Goal: Task Accomplishment & Management: Complete application form

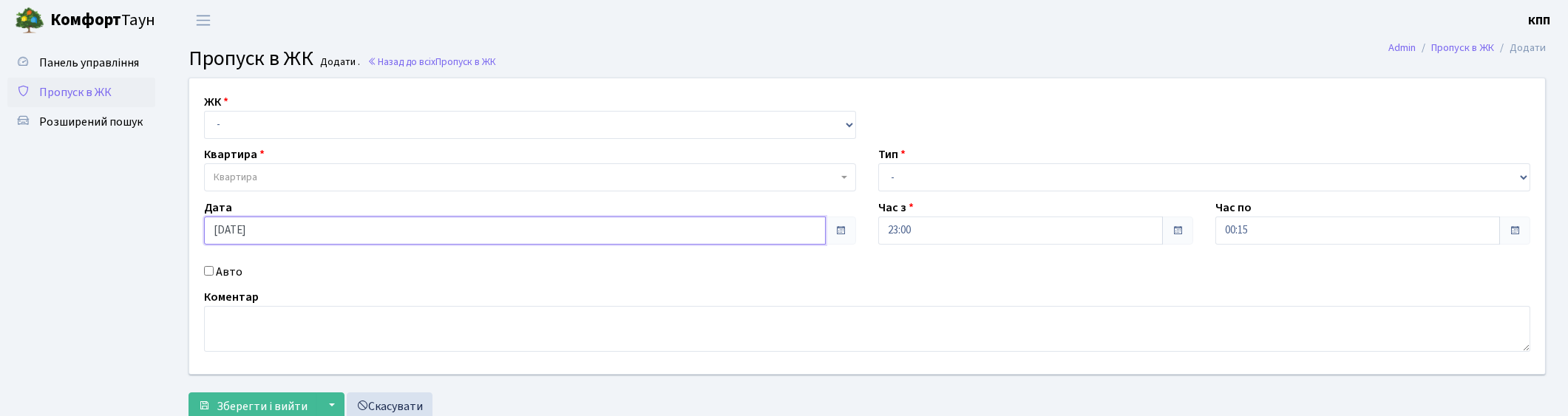
click at [275, 227] on input "[DATE]" at bounding box center [514, 230] width 622 height 28
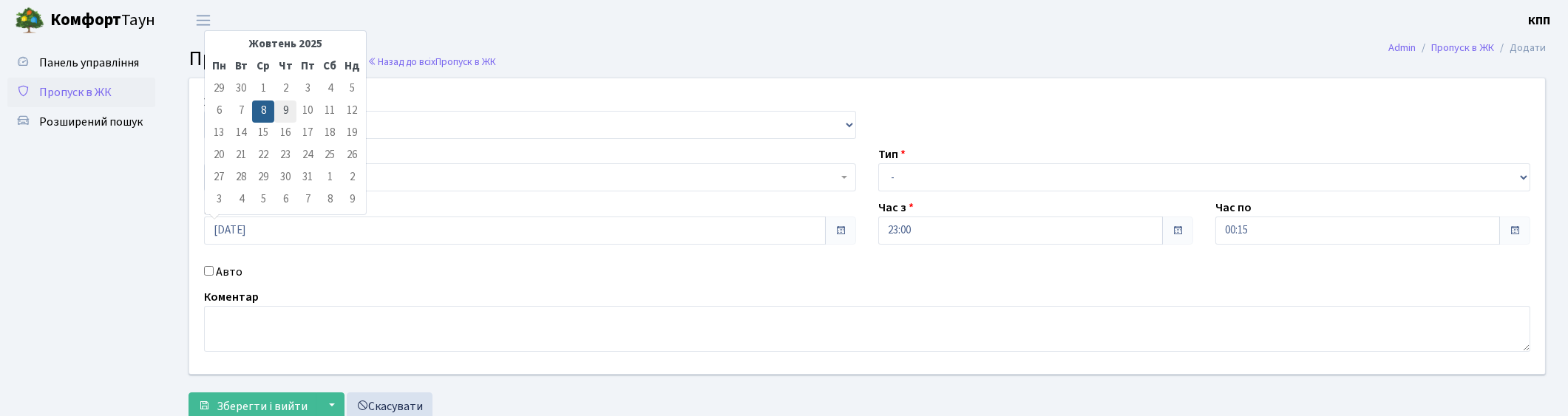
click at [285, 106] on td "9" at bounding box center [285, 111] width 22 height 22
type input "[DATE]"
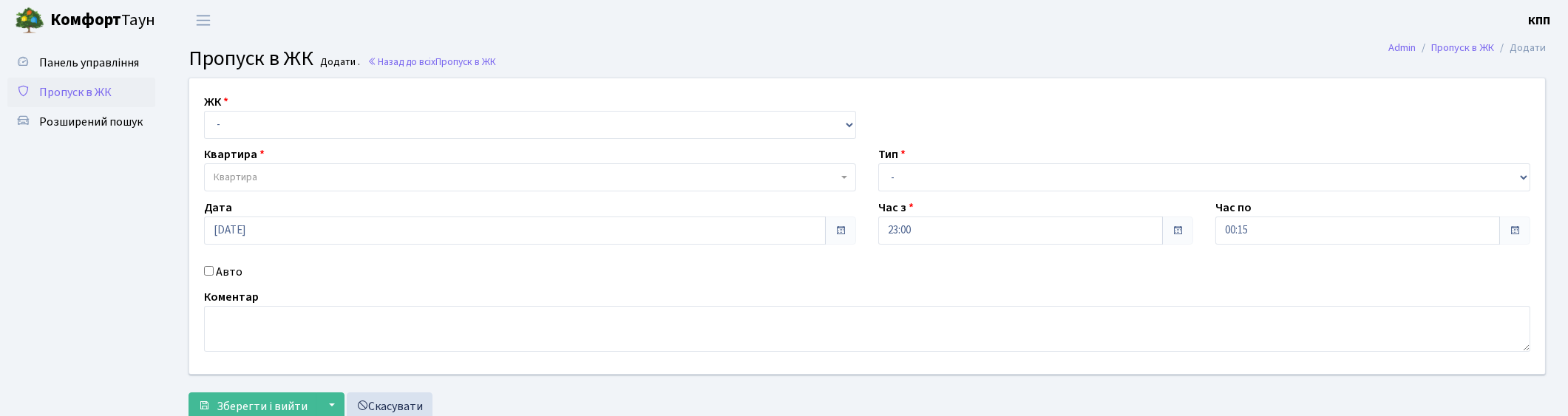
click at [208, 269] on input "Авто" at bounding box center [208, 271] width 10 height 10
checkbox input "true"
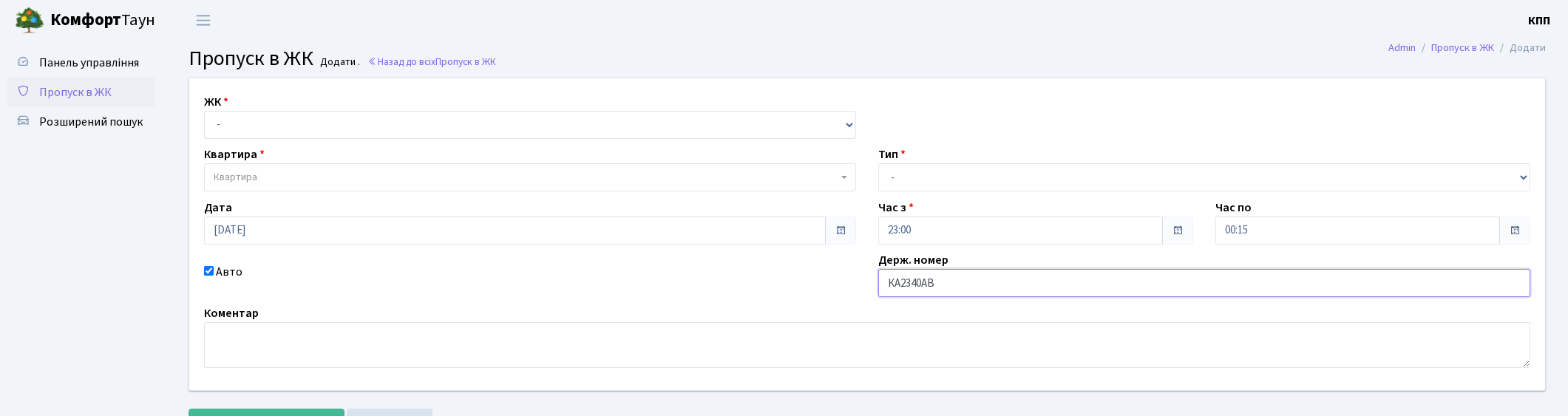
type input "КА2340АВ"
click at [891, 181] on select "- Доставка Таксі Гості Сервіс" at bounding box center [1204, 177] width 652 height 28
select select "3"
click at [879, 164] on select "- Доставка Таксі Гості Сервіс" at bounding box center [1204, 177] width 652 height 28
click at [321, 119] on select "- КТ, вул. Регенераторна, 4 КТ2, просп. Соборності, 17 КТ3, вул. Березнева, 16 …" at bounding box center [530, 125] width 652 height 28
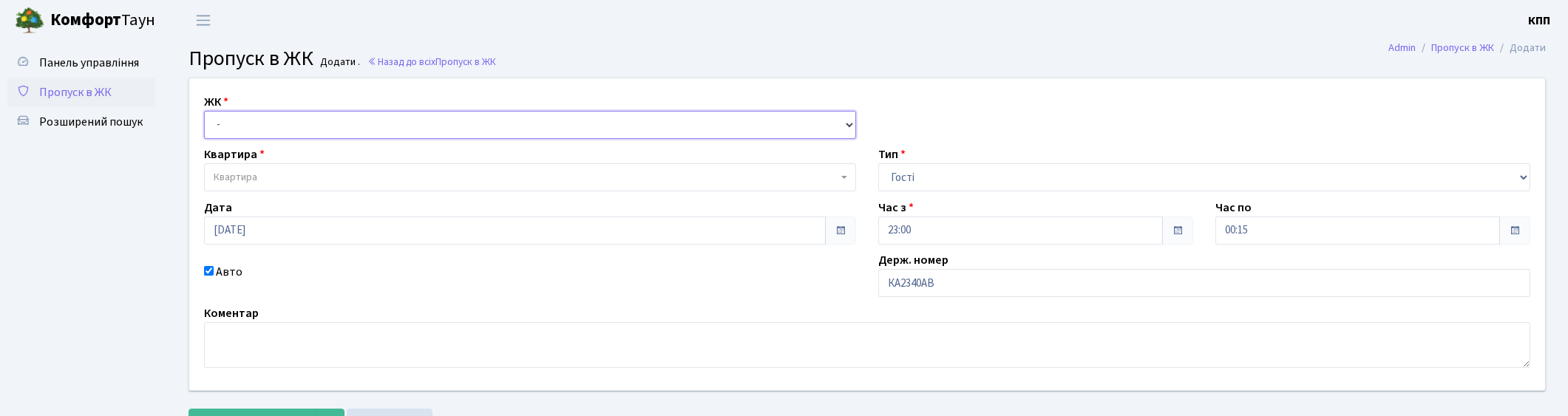
select select "271"
click at [204, 111] on select "- КТ, вул. Регенераторна, 4 КТ2, просп. Соборності, 17 КТ3, вул. Березнева, 16 …" at bounding box center [530, 125] width 652 height 28
select select
click at [301, 177] on span "Квартира" at bounding box center [526, 177] width 624 height 14
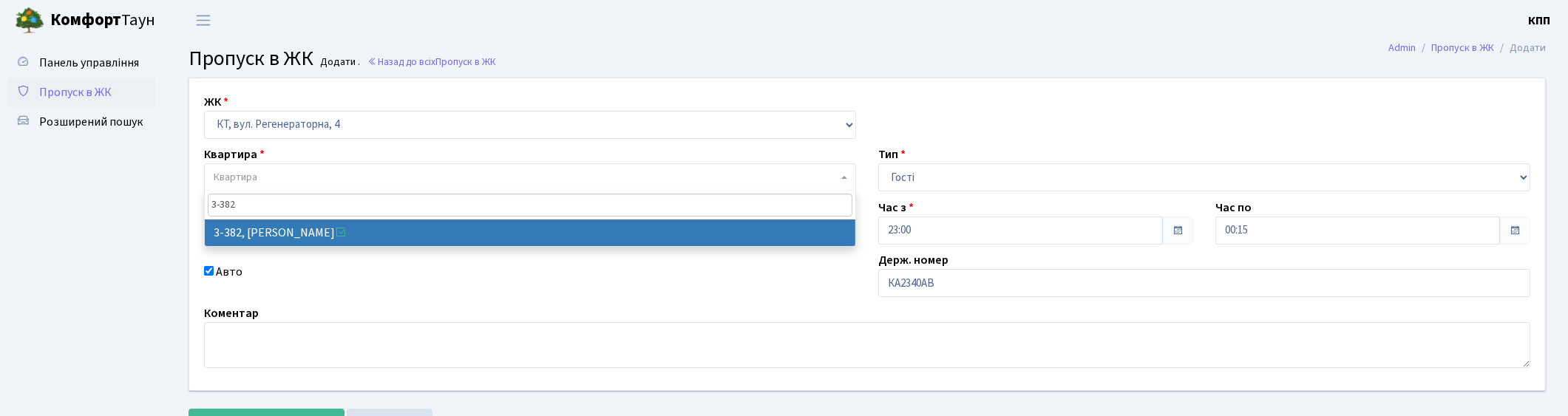
type input "3-382"
select select "1600"
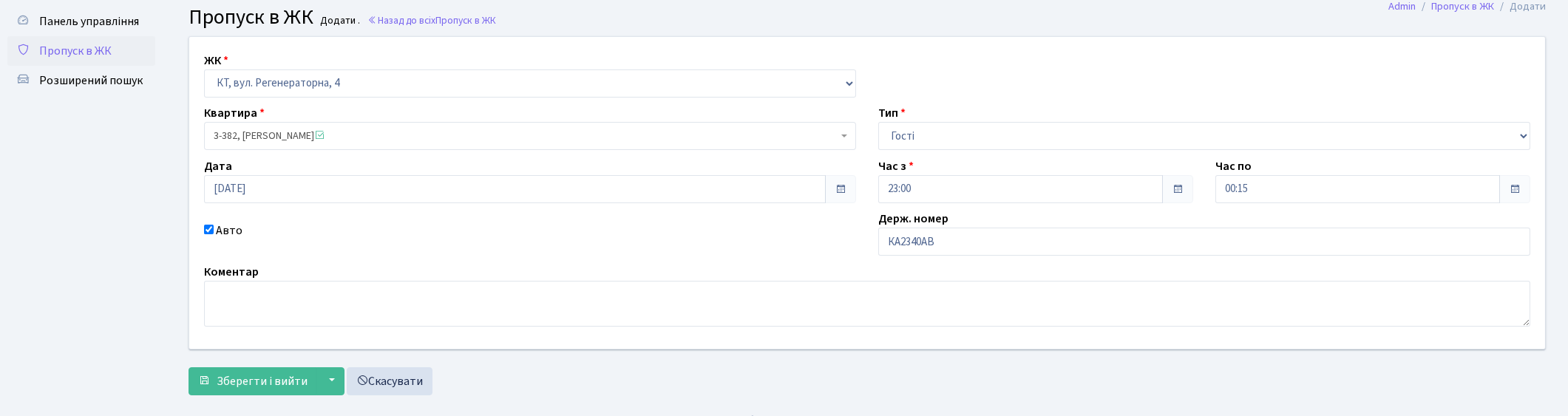
scroll to position [65, 0]
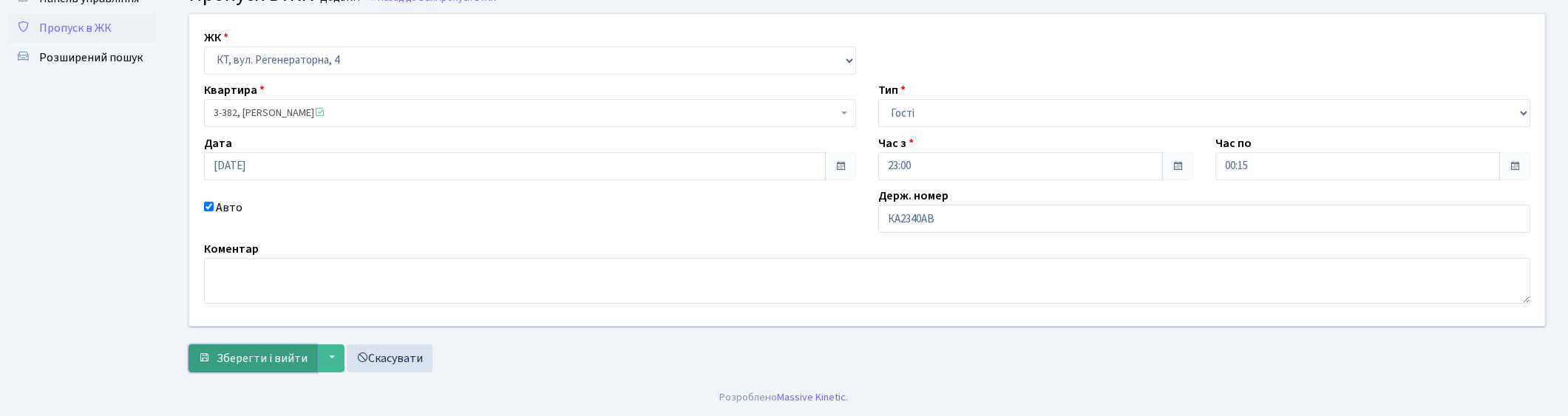
click at [266, 354] on span "Зберегти і вийти" at bounding box center [262, 358] width 91 height 16
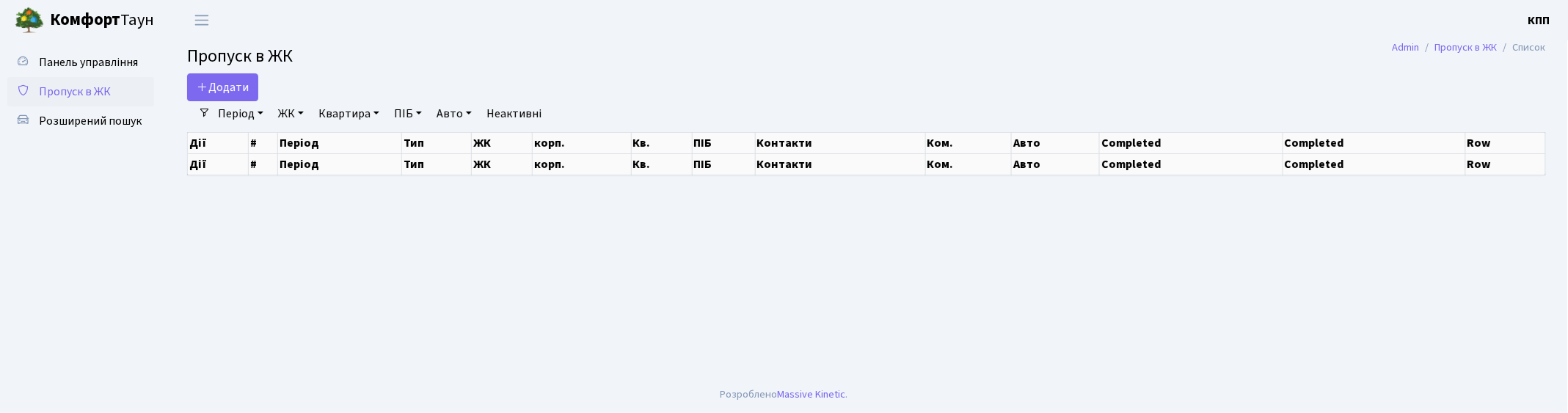
select select "25"
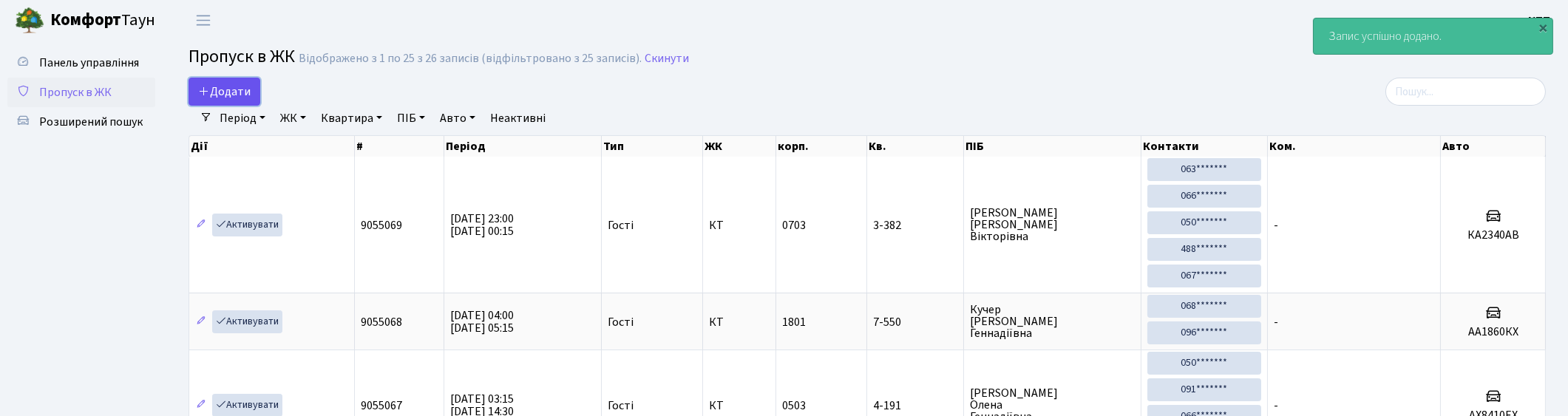
click at [229, 85] on span "Додати" at bounding box center [224, 91] width 52 height 16
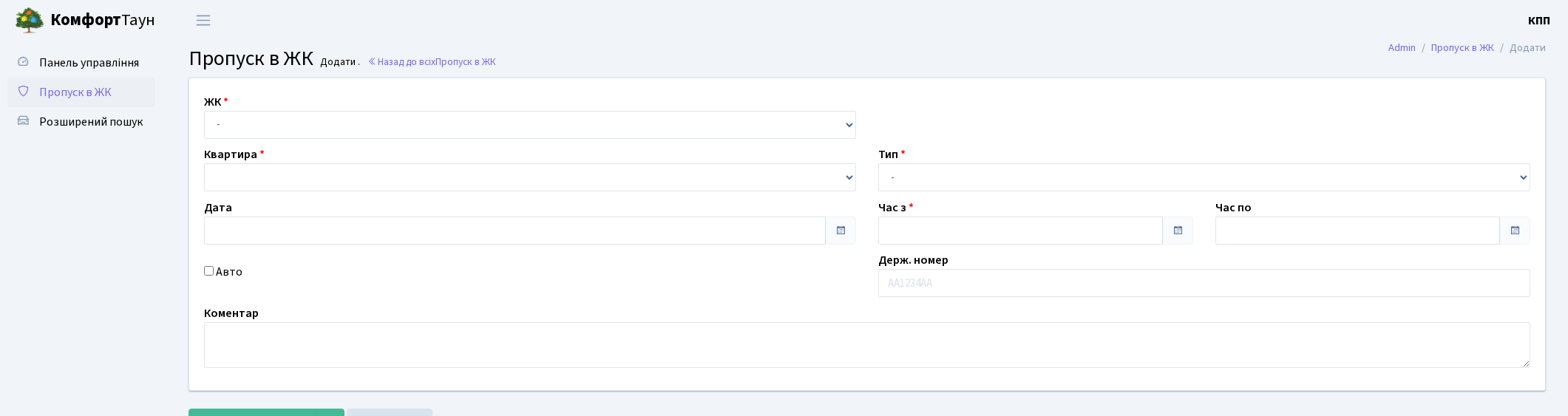
type input "[DATE]"
type input "04:30"
type input "05:45"
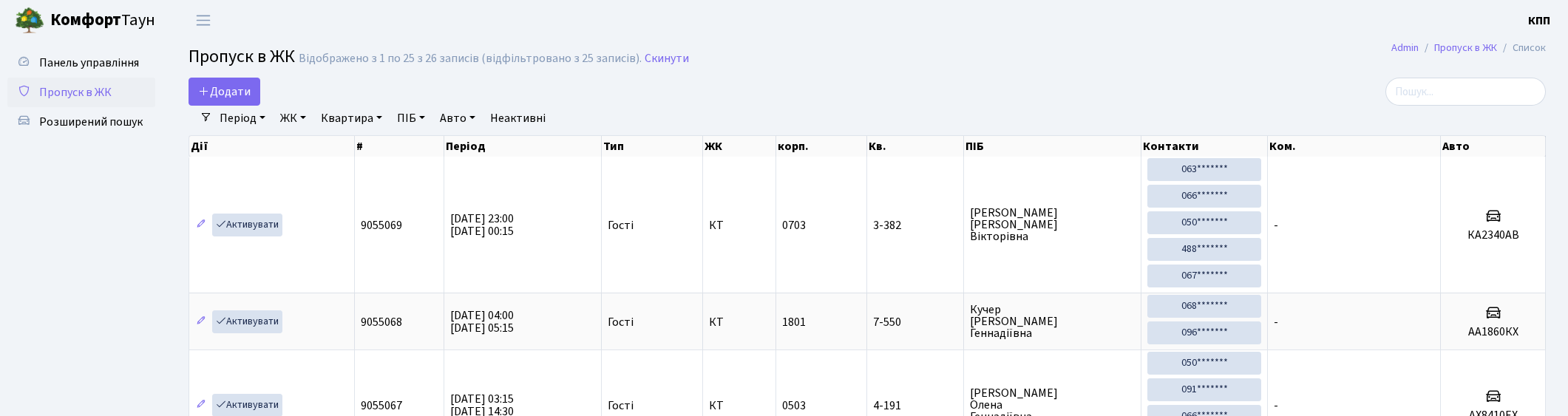
select select "25"
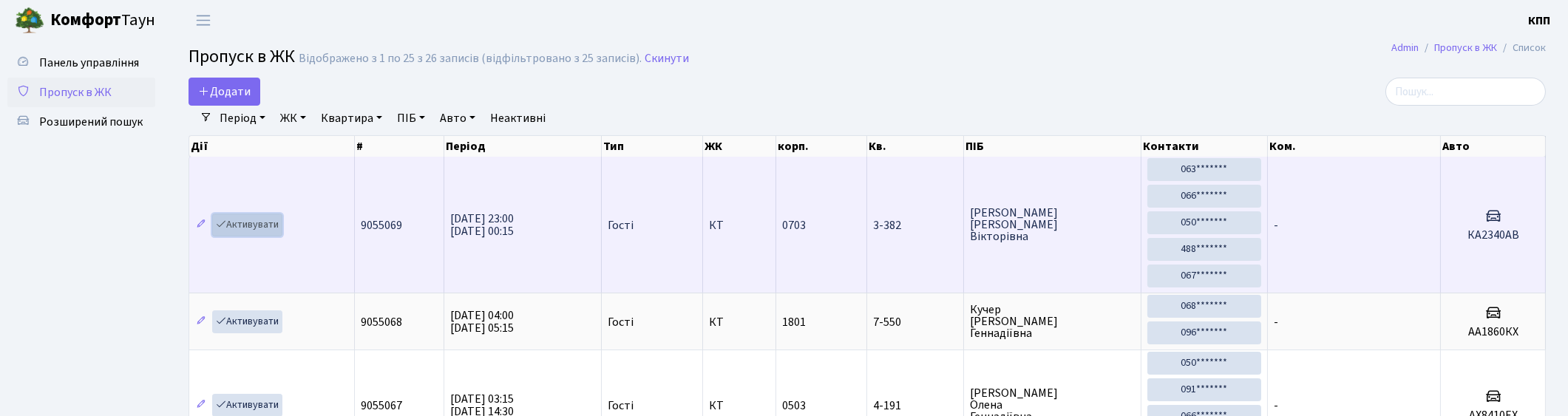
click at [259, 223] on link "Активувати" at bounding box center [247, 225] width 70 height 23
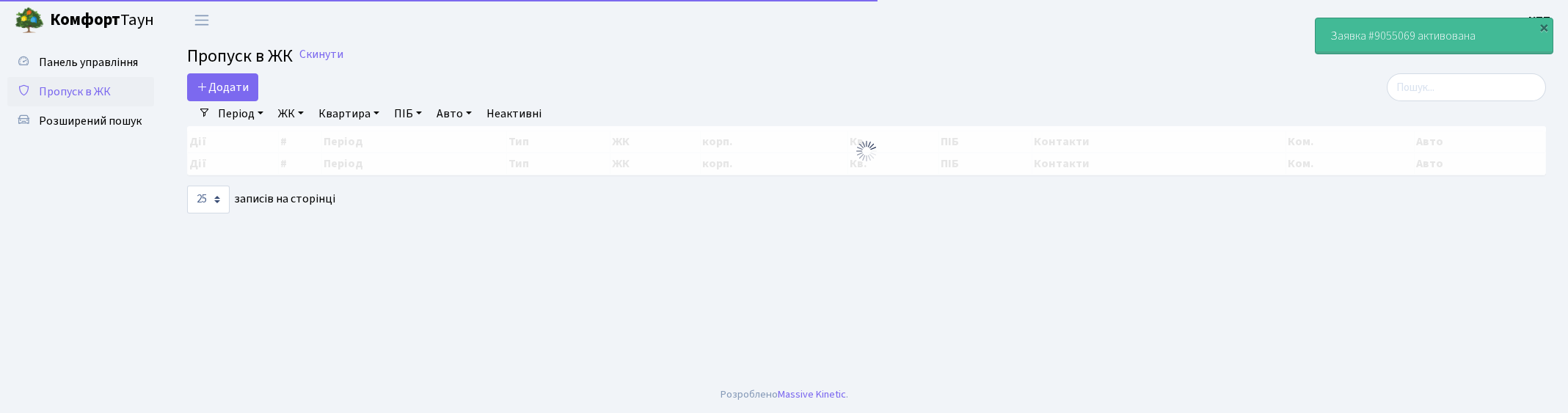
select select "25"
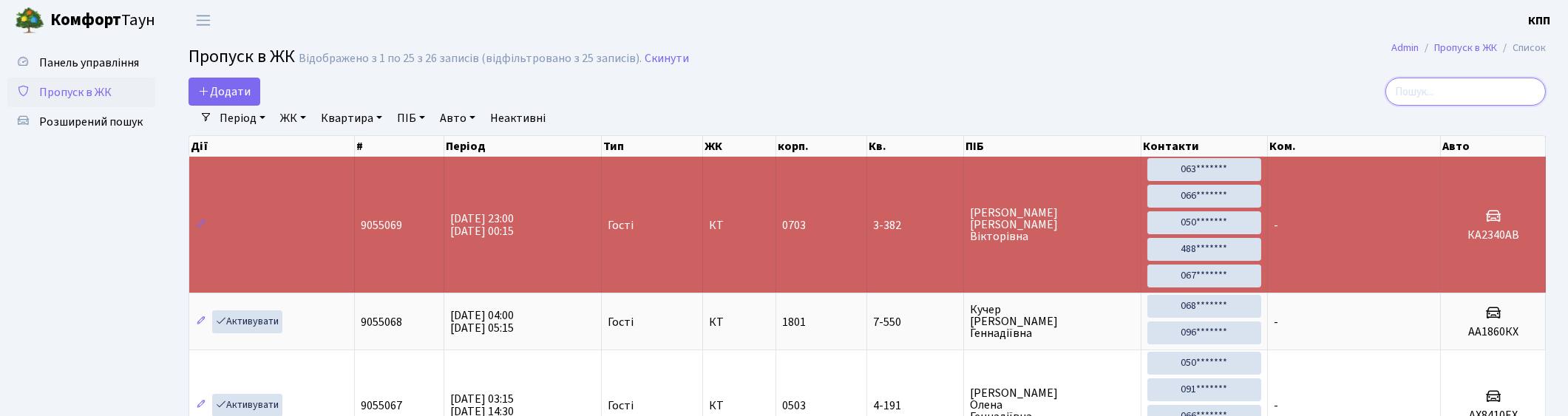
click at [1496, 96] on input "search" at bounding box center [1465, 91] width 161 height 28
